Goal: Information Seeking & Learning: Learn about a topic

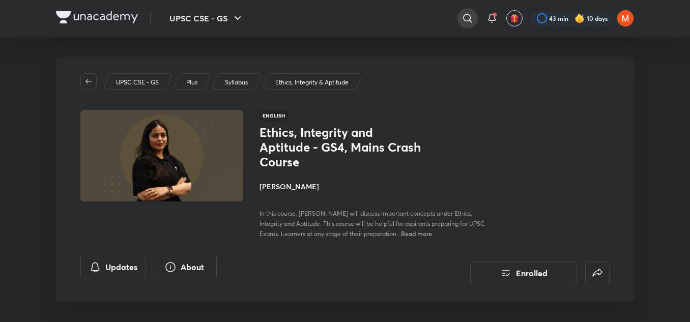
click at [463, 15] on icon at bounding box center [468, 18] width 12 height 12
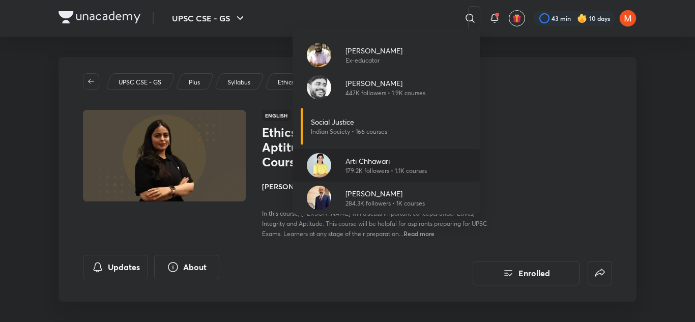
click at [381, 158] on p "Arti Chhawari" at bounding box center [386, 161] width 81 height 11
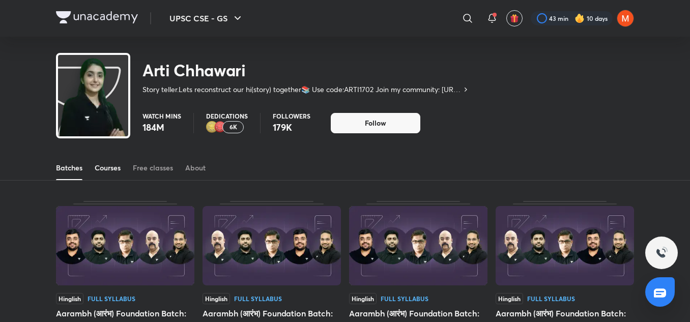
click at [114, 169] on div "Courses" at bounding box center [108, 168] width 26 height 10
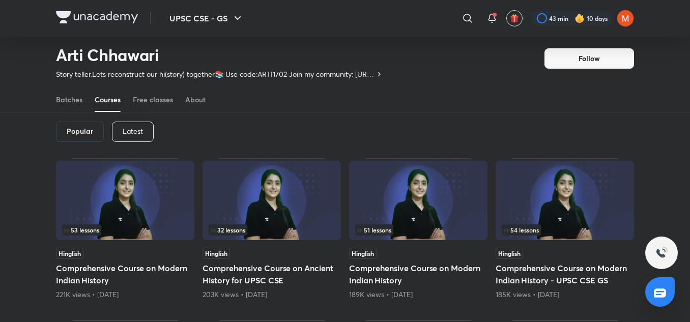
scroll to position [44, 0]
click at [121, 150] on div "Popular Latest" at bounding box center [345, 132] width 578 height 53
click at [131, 132] on p "Latest" at bounding box center [133, 132] width 20 height 8
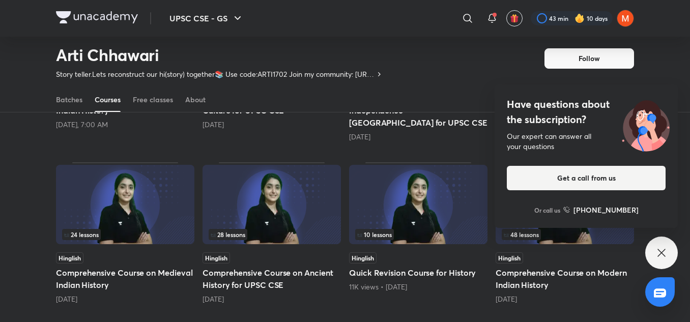
scroll to position [216, 0]
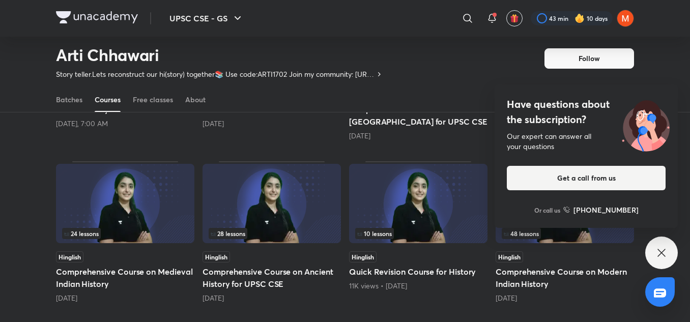
click at [240, 195] on img at bounding box center [272, 203] width 138 height 79
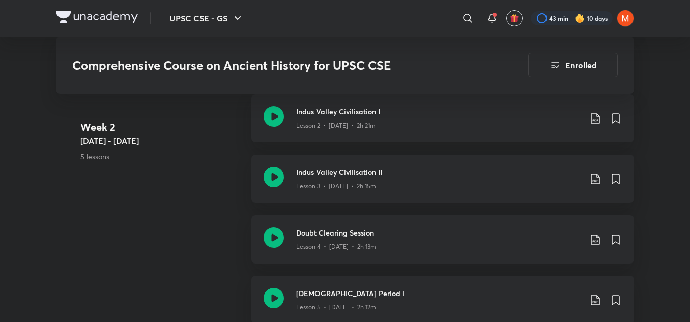
scroll to position [846, 0]
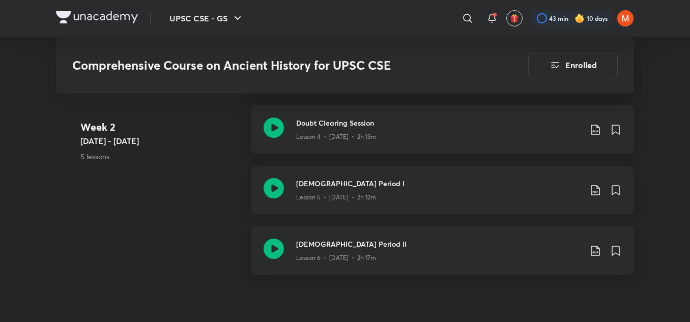
drag, startPoint x: 690, startPoint y: 99, endPoint x: 694, endPoint y: 92, distance: 8.2
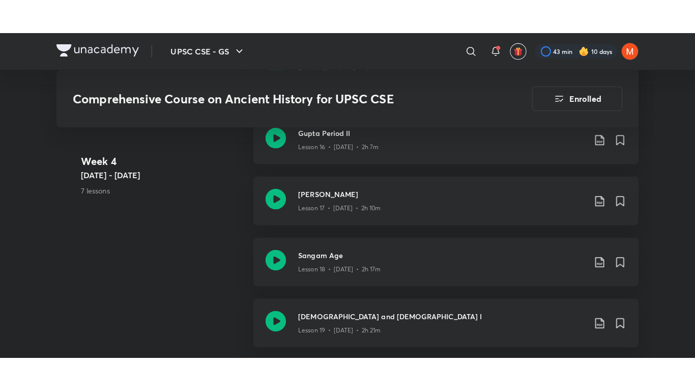
scroll to position [1717, 0]
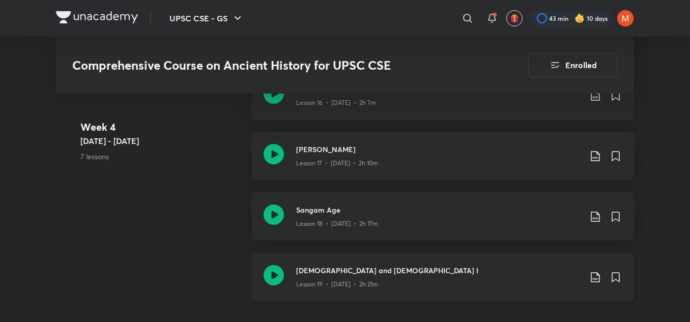
click at [333, 267] on h3 "[DEMOGRAPHIC_DATA] and [DEMOGRAPHIC_DATA] I" at bounding box center [438, 270] width 285 height 11
